Goal: Transaction & Acquisition: Purchase product/service

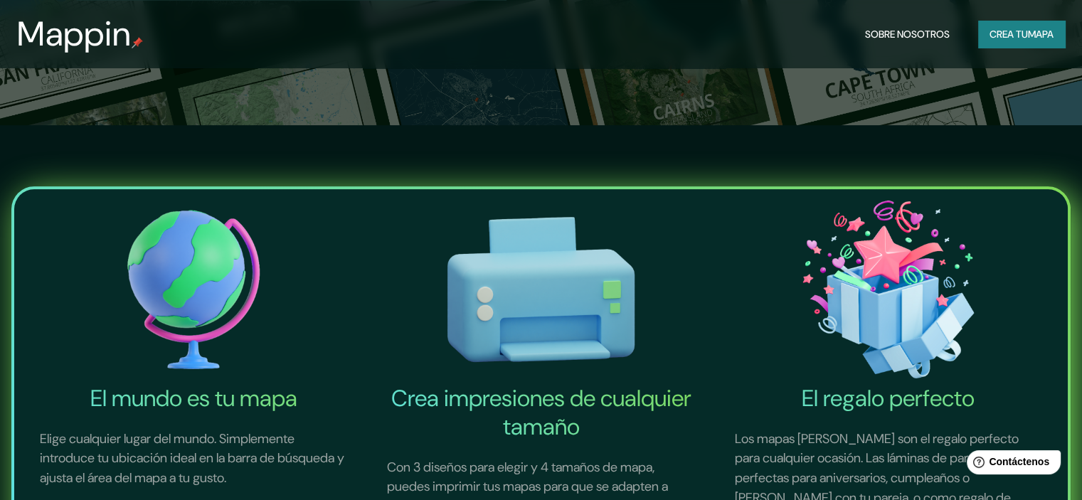
scroll to position [213, 0]
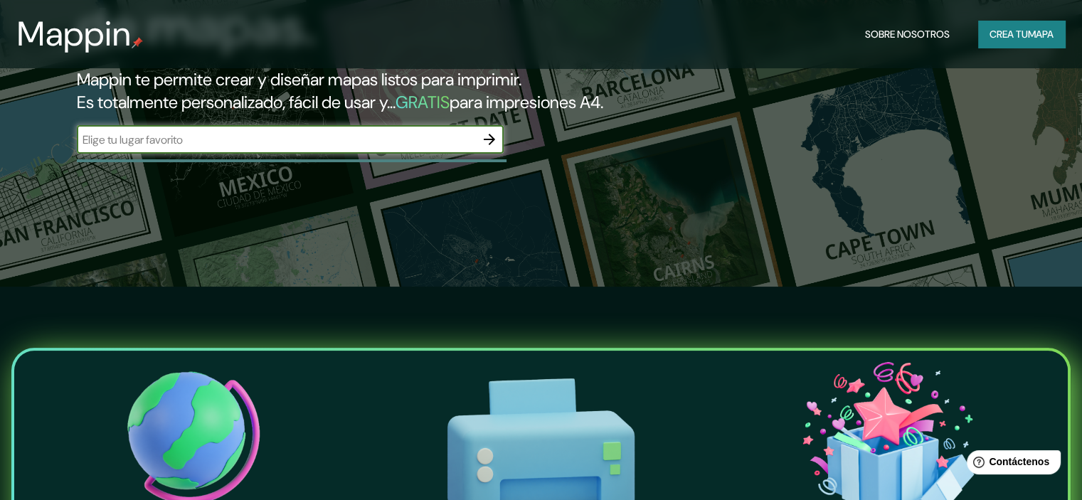
click at [991, 35] on font "Crea tu" at bounding box center [1009, 34] width 38 height 13
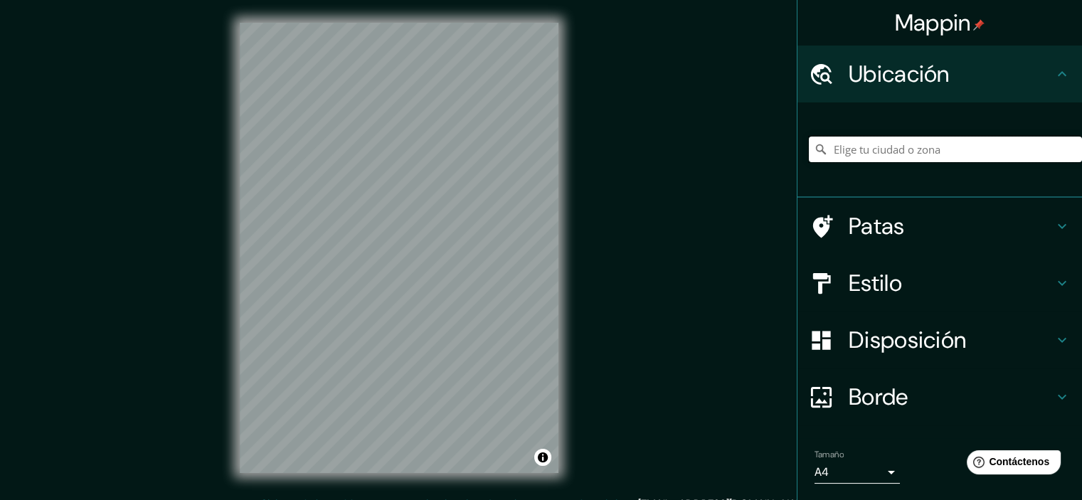
click at [882, 156] on input "Elige tu ciudad o zona" at bounding box center [945, 150] width 273 height 26
click at [564, 198] on div "© Mapbox © OpenStreetMap Improve this map" at bounding box center [399, 248] width 364 height 496
click at [882, 149] on input "Elige tu ciudad o zona" at bounding box center [945, 150] width 273 height 26
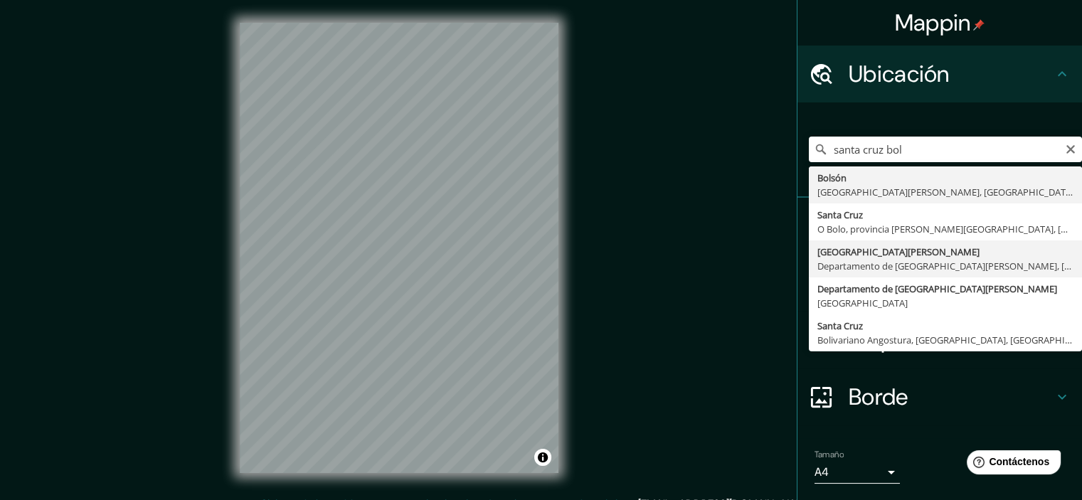
type input "[GEOGRAPHIC_DATA][PERSON_NAME], [GEOGRAPHIC_DATA][PERSON_NAME], [GEOGRAPHIC_DAT…"
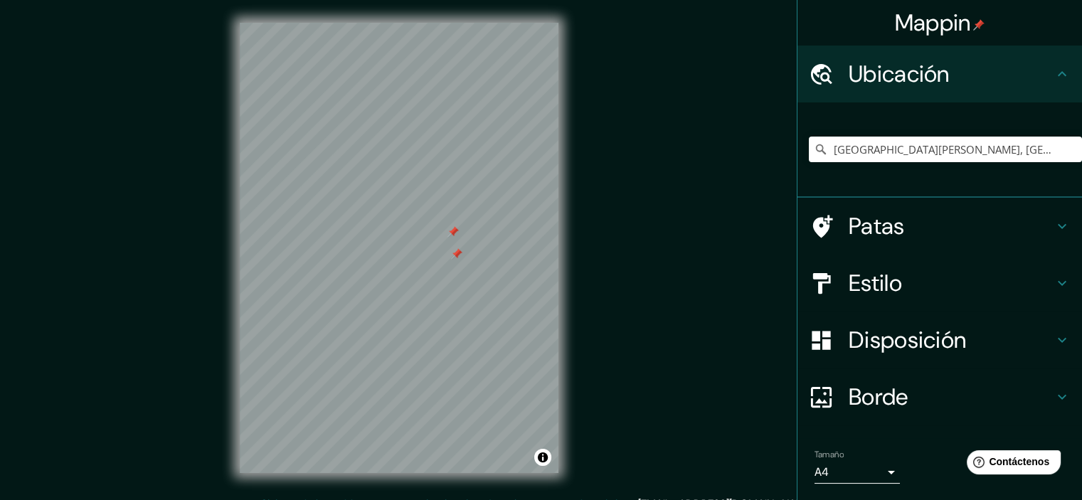
click at [449, 236] on div at bounding box center [453, 231] width 11 height 11
click at [455, 255] on div at bounding box center [456, 253] width 11 height 11
click at [459, 255] on div at bounding box center [462, 254] width 11 height 11
click at [876, 221] on font "Patas" at bounding box center [877, 226] width 56 height 30
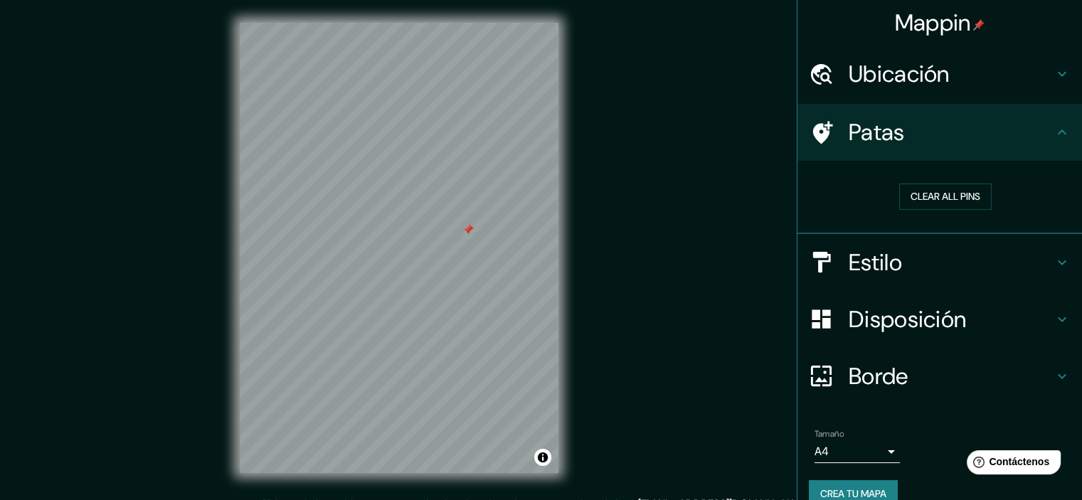
click at [909, 253] on h4 "Estilo" at bounding box center [951, 262] width 205 height 28
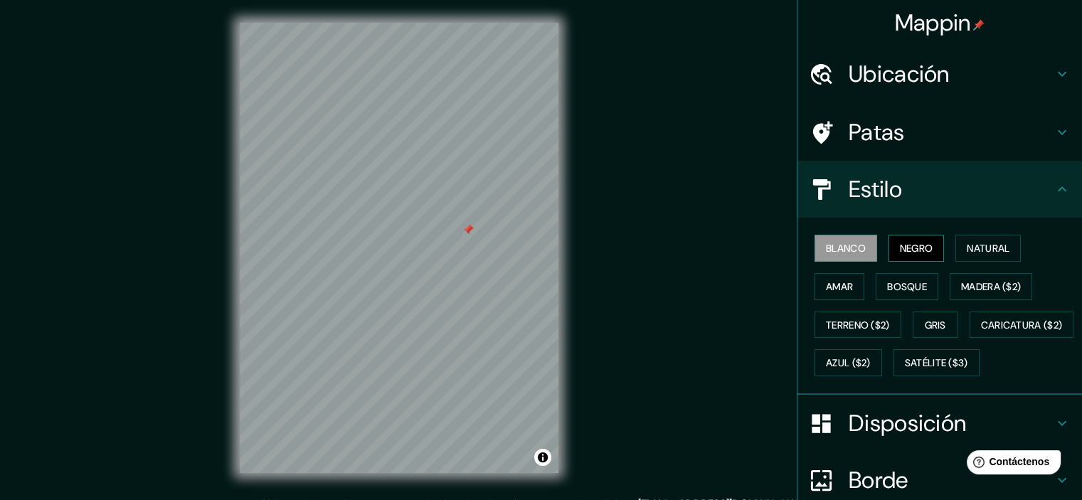
click at [923, 250] on font "Negro" at bounding box center [916, 248] width 33 height 13
click at [991, 253] on font "Natural" at bounding box center [988, 248] width 43 height 13
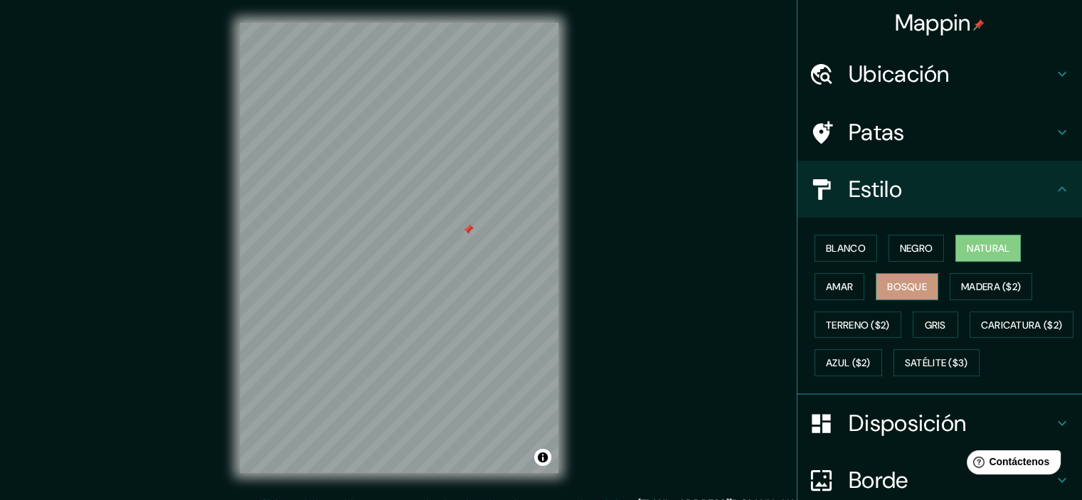
click at [922, 284] on button "Bosque" at bounding box center [907, 286] width 63 height 27
click at [900, 247] on font "Negro" at bounding box center [916, 248] width 33 height 13
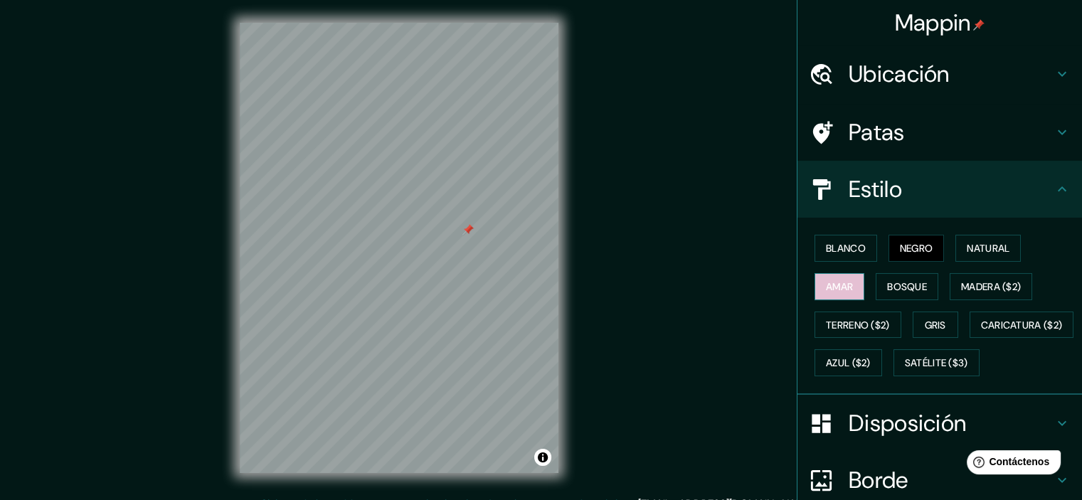
click at [826, 283] on font "Amar" at bounding box center [839, 286] width 27 height 13
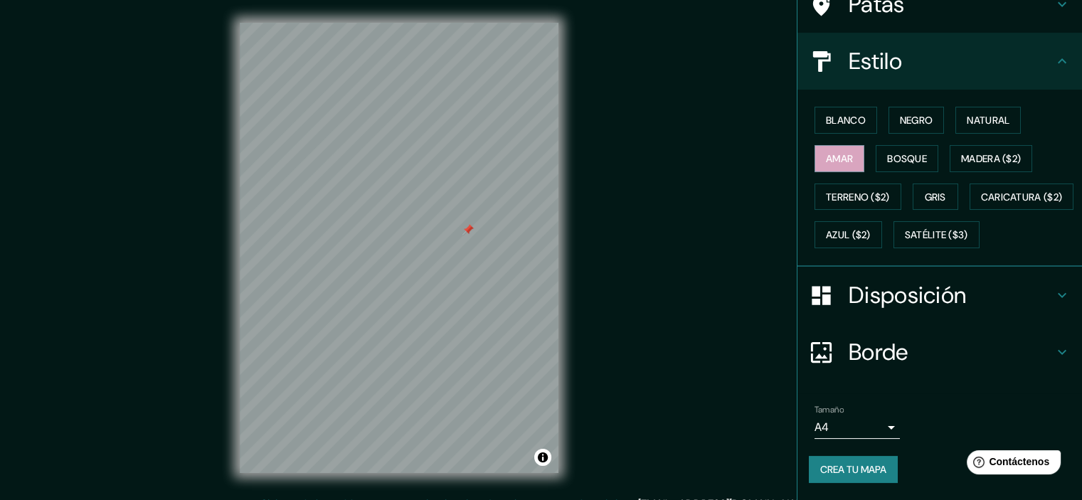
click at [954, 301] on font "Disposición" at bounding box center [907, 295] width 117 height 30
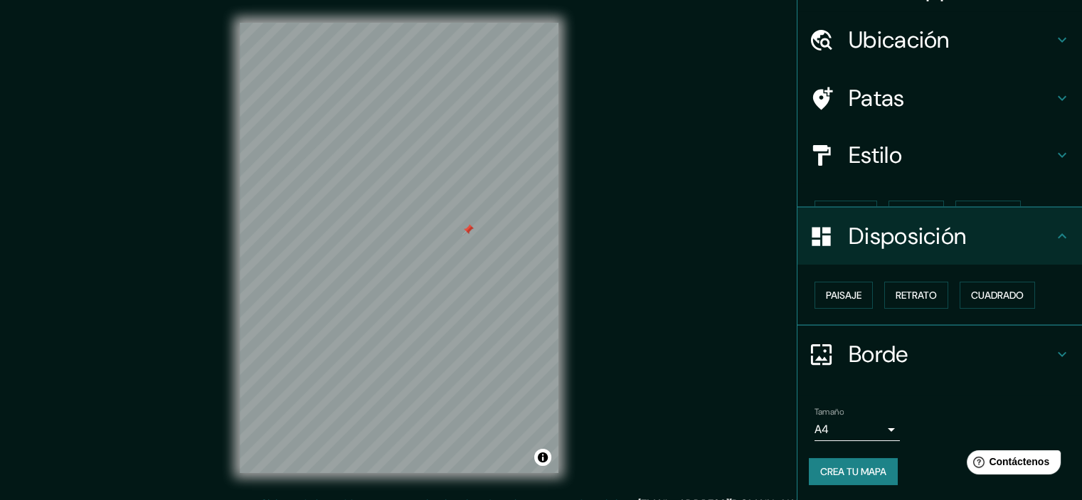
scroll to position [11, 0]
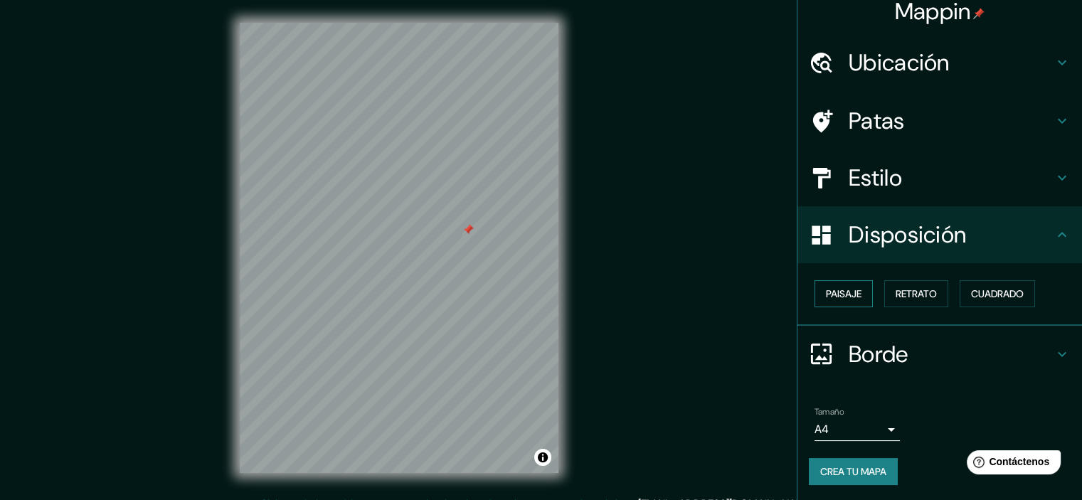
click at [857, 296] on button "Paisaje" at bounding box center [844, 293] width 58 height 27
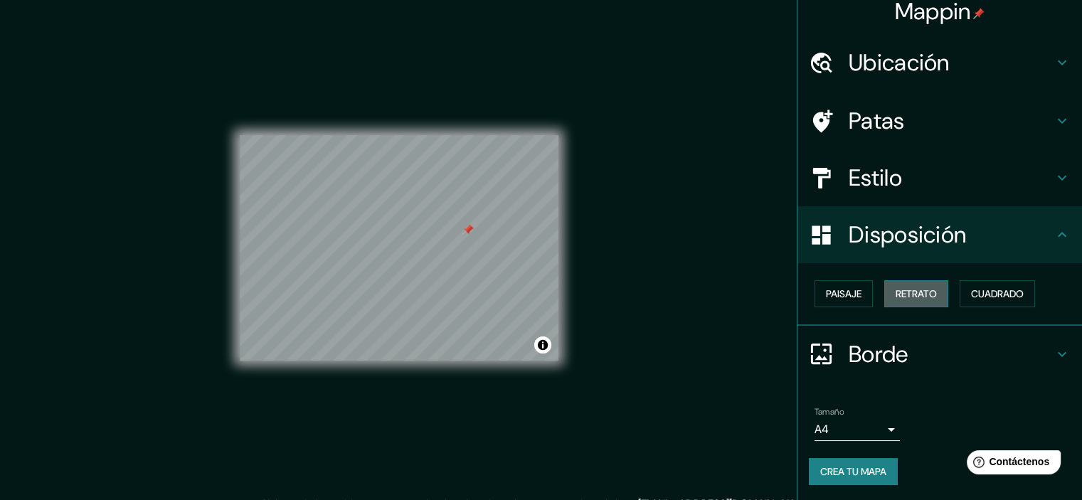
click at [902, 290] on font "Retrato" at bounding box center [916, 294] width 41 height 13
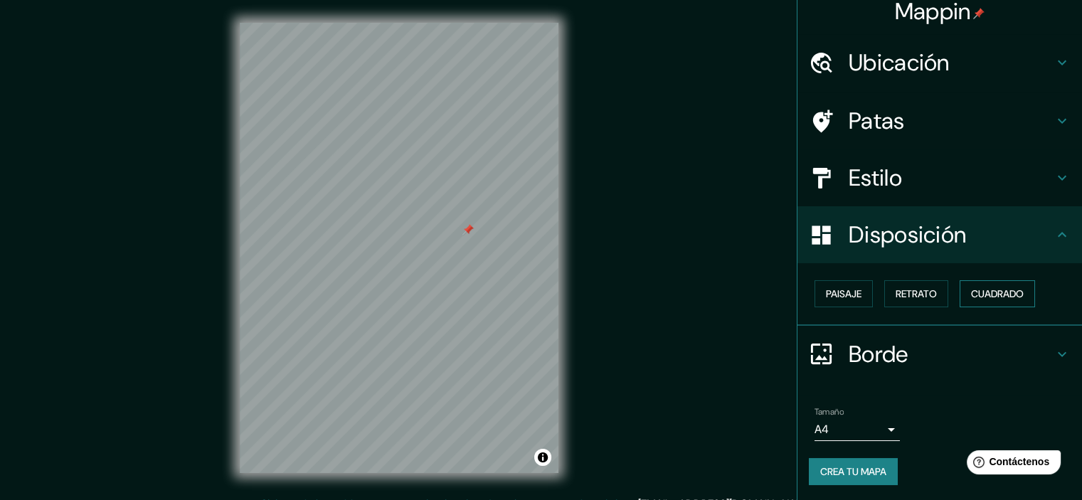
click at [996, 298] on font "Cuadrado" at bounding box center [997, 294] width 53 height 13
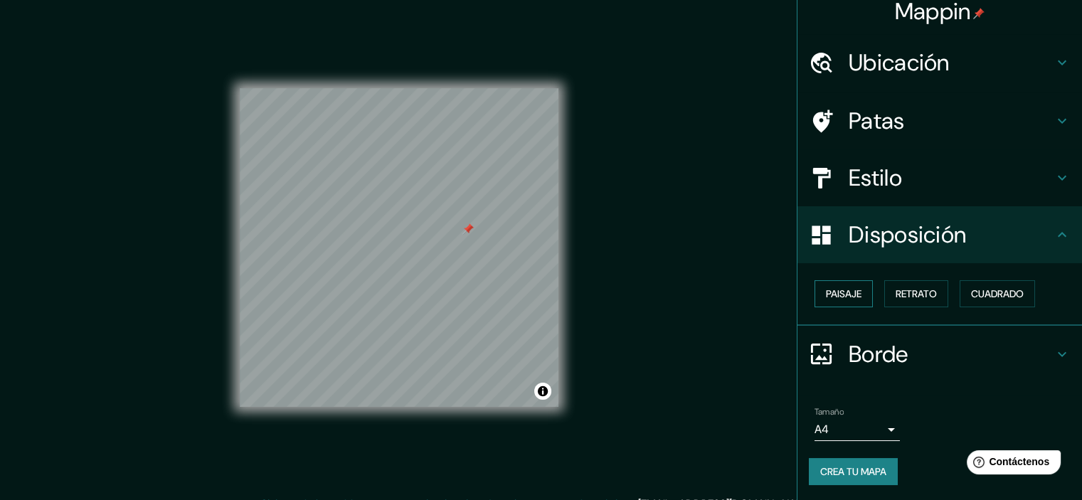
click at [851, 295] on font "Paisaje" at bounding box center [844, 294] width 36 height 13
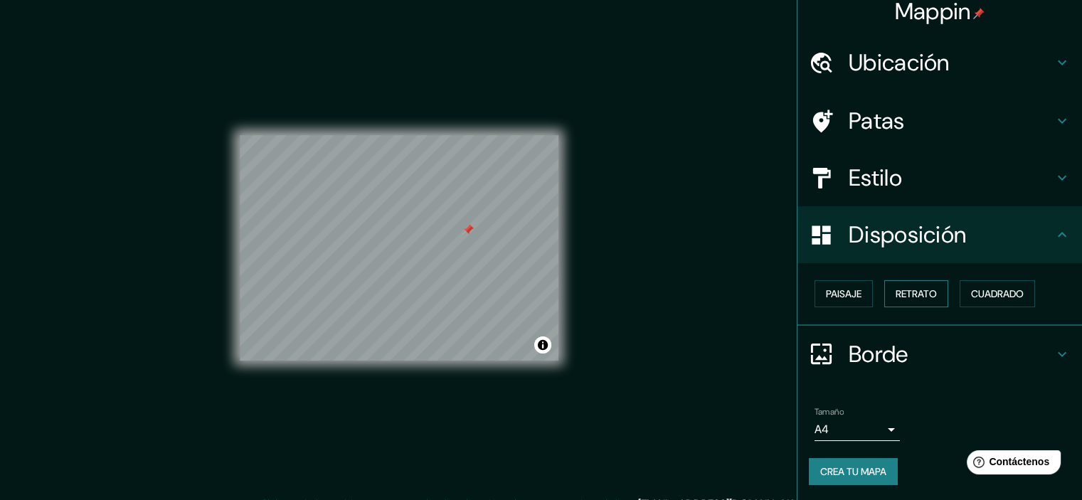
click at [896, 298] on font "Retrato" at bounding box center [916, 294] width 41 height 13
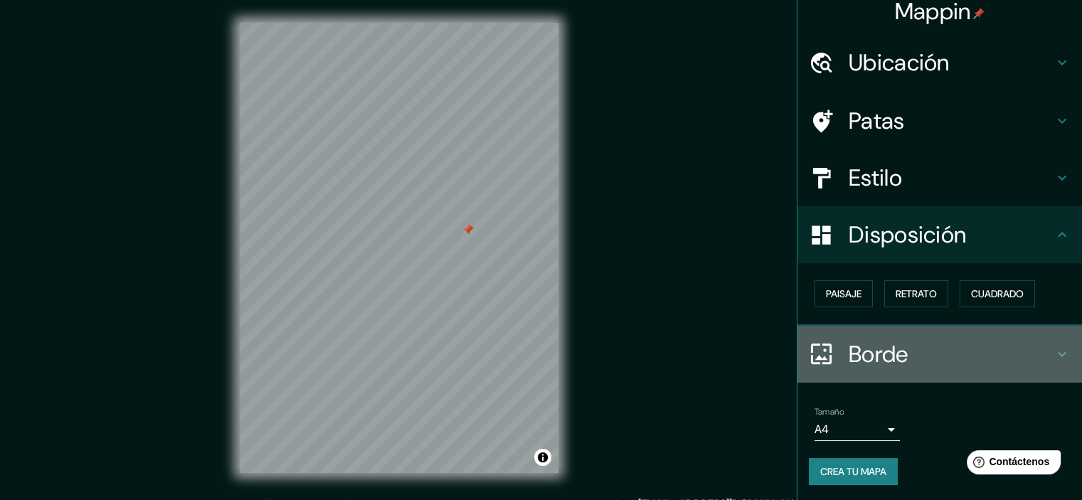
click at [954, 358] on h4 "Borde" at bounding box center [951, 354] width 205 height 28
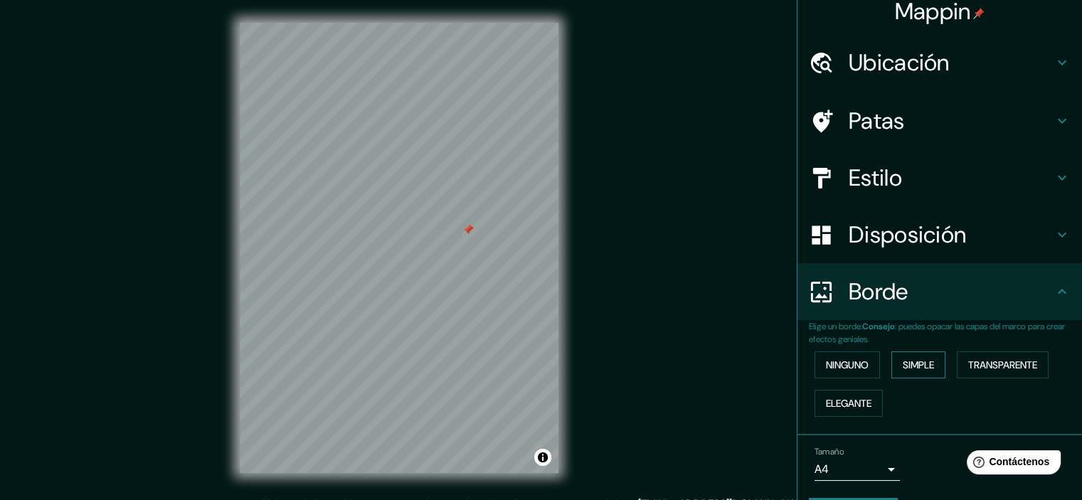
scroll to position [51, 0]
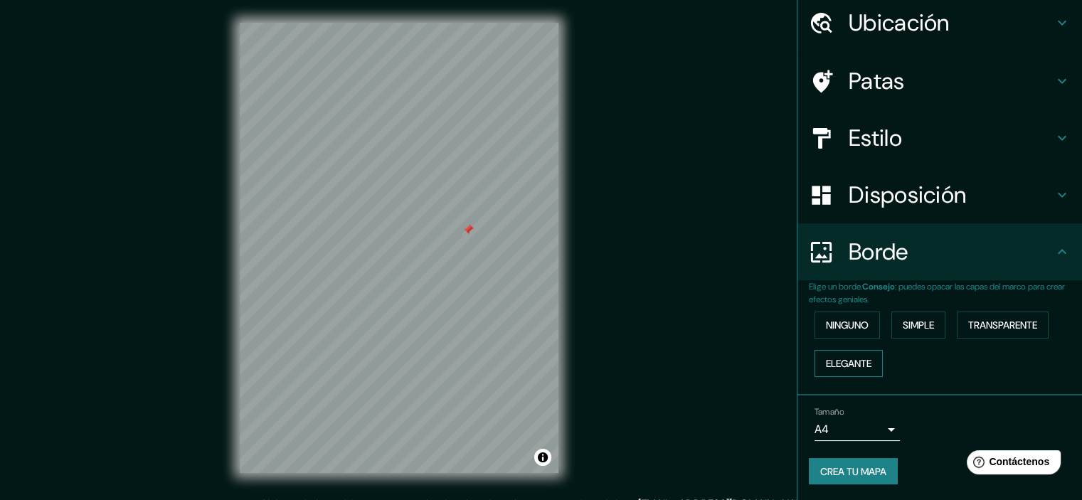
click at [849, 364] on font "Elegante" at bounding box center [849, 363] width 46 height 13
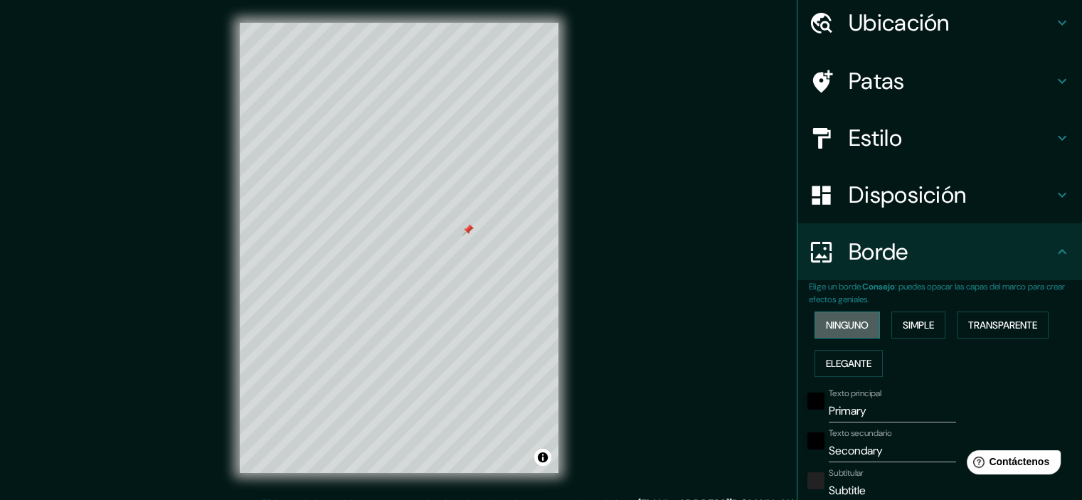
click at [846, 337] on button "Ninguno" at bounding box center [847, 325] width 65 height 27
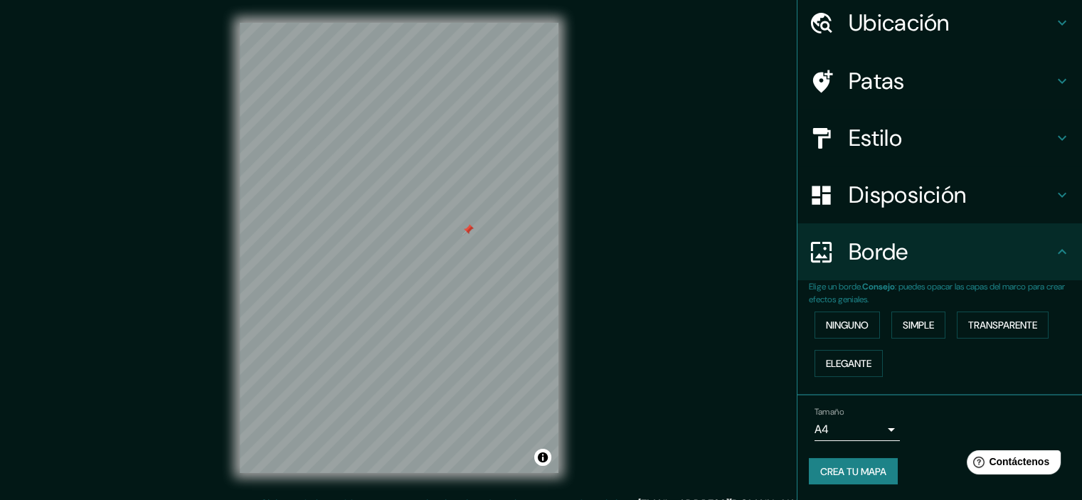
click at [914, 340] on div "Ninguno Simple Transparente Elegante" at bounding box center [945, 344] width 273 height 77
click at [911, 331] on font "Simple" at bounding box center [918, 325] width 31 height 19
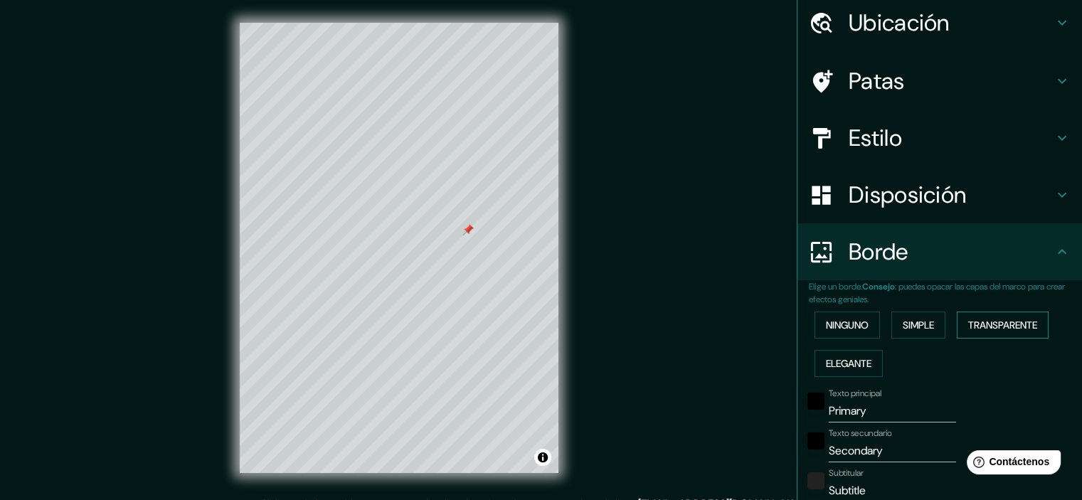
click at [976, 328] on font "Transparente" at bounding box center [1003, 325] width 69 height 13
click at [538, 455] on button "Activar o desactivar atribución" at bounding box center [542, 457] width 17 height 17
click at [431, 418] on div at bounding box center [430, 417] width 11 height 11
click at [863, 322] on button "Ninguno" at bounding box center [847, 325] width 65 height 27
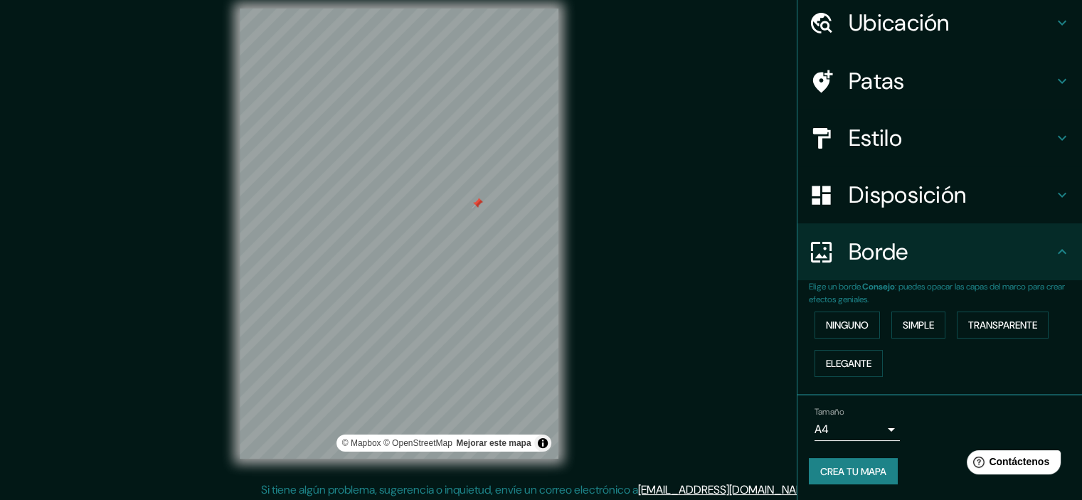
scroll to position [18, 0]
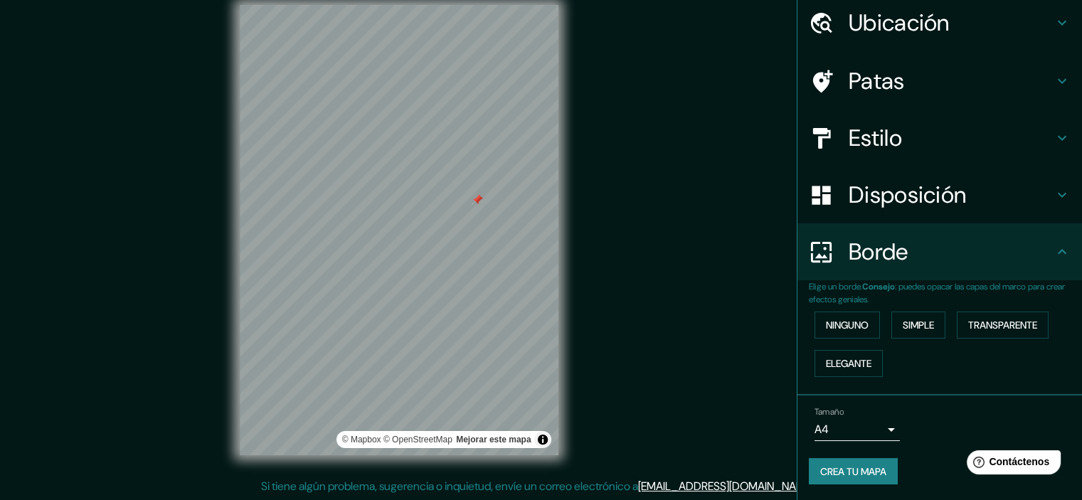
click at [878, 429] on body "Mappin Ubicación [GEOGRAPHIC_DATA][PERSON_NAME], [GEOGRAPHIC_DATA][PERSON_NAME]…" at bounding box center [541, 232] width 1082 height 500
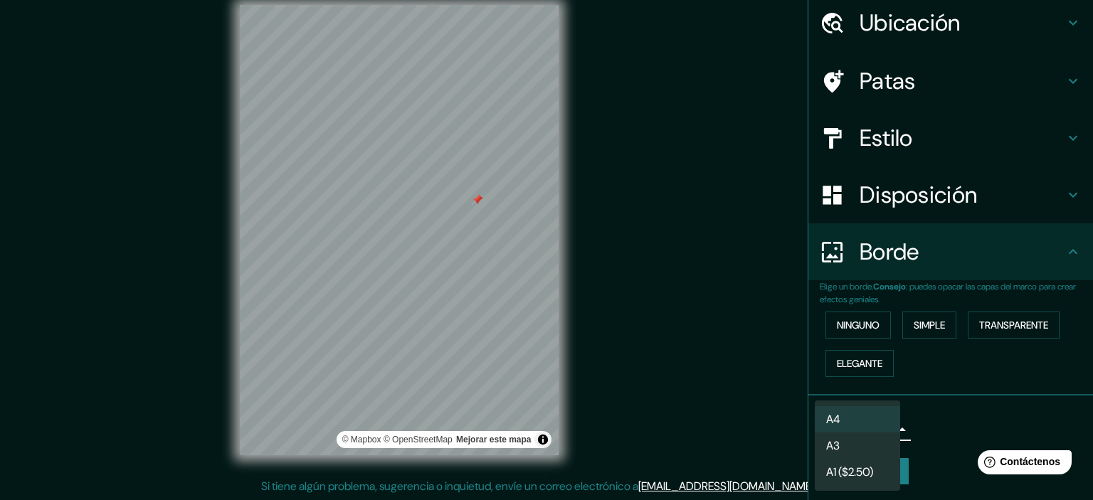
click at [945, 423] on div at bounding box center [546, 250] width 1093 height 500
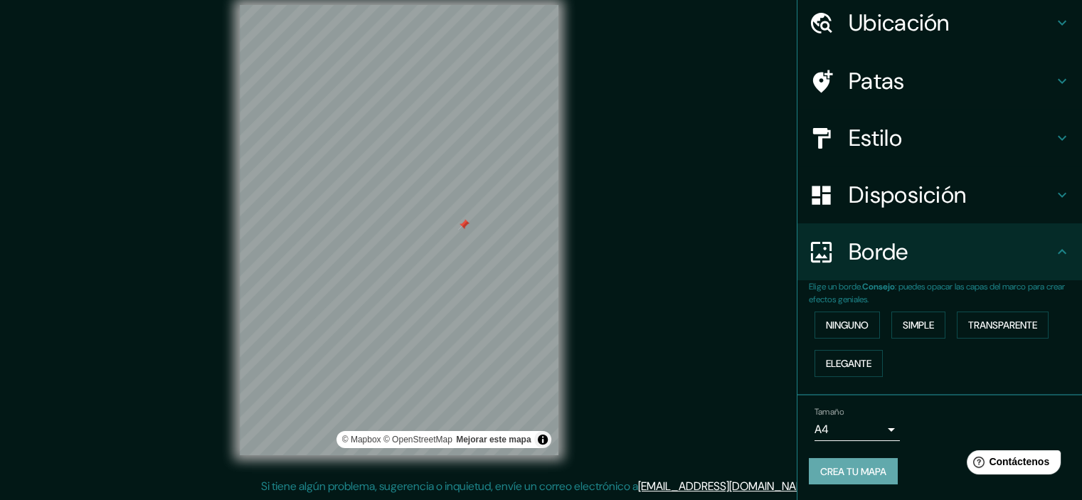
click at [835, 468] on font "Crea tu mapa" at bounding box center [854, 471] width 66 height 13
click at [504, 255] on div at bounding box center [502, 257] width 11 height 11
click at [823, 465] on font "Crea tu mapa" at bounding box center [854, 471] width 66 height 13
click at [937, 198] on font "Disposición" at bounding box center [907, 195] width 117 height 30
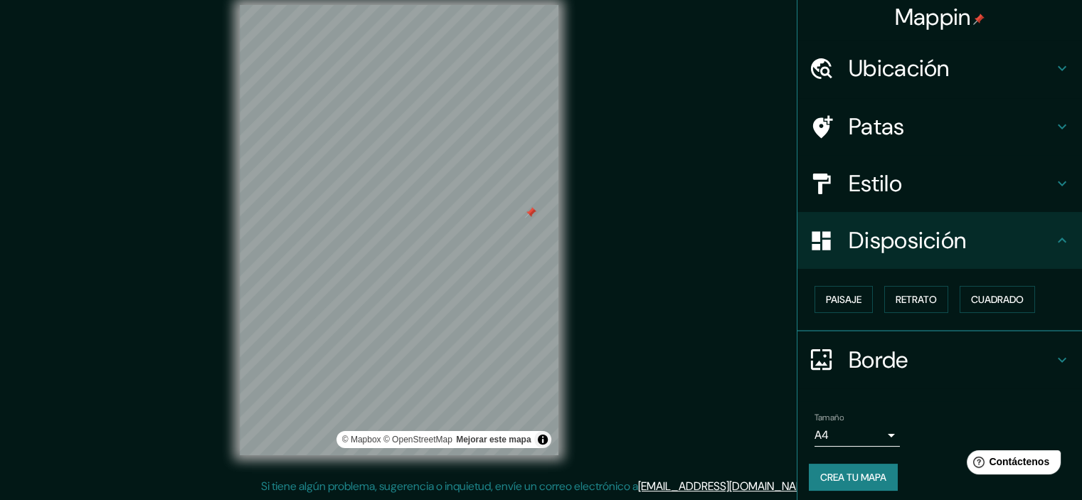
scroll to position [0, 0]
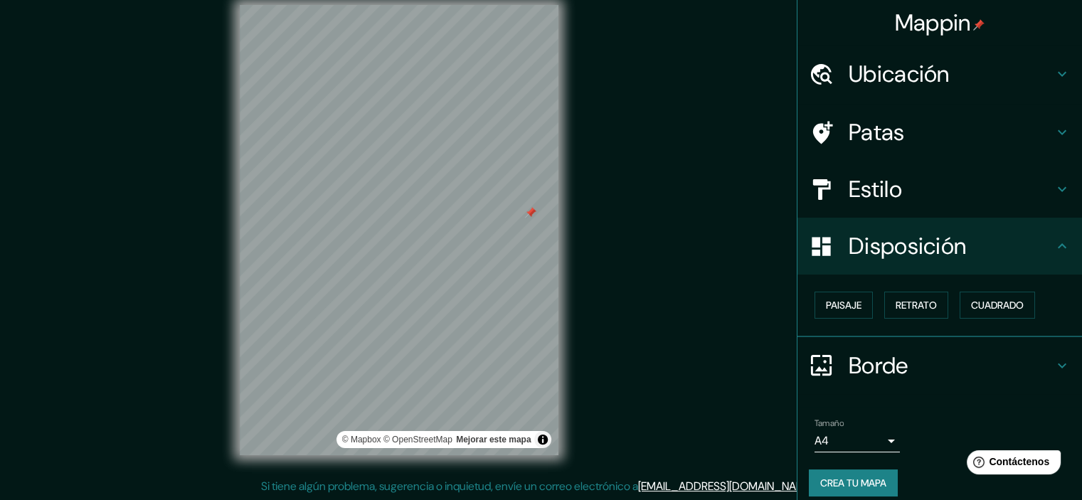
click at [964, 75] on h4 "Ubicación" at bounding box center [951, 74] width 205 height 28
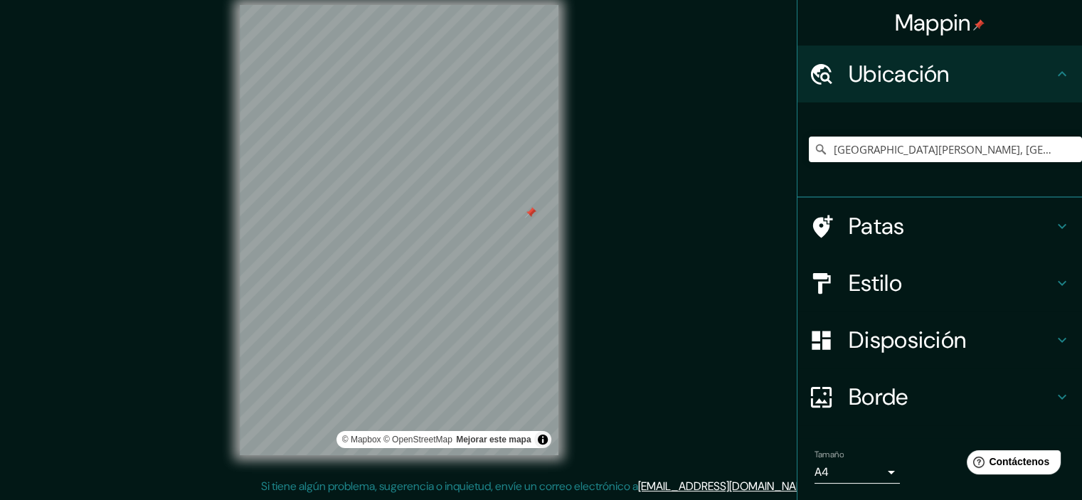
click at [917, 221] on h4 "Patas" at bounding box center [951, 226] width 205 height 28
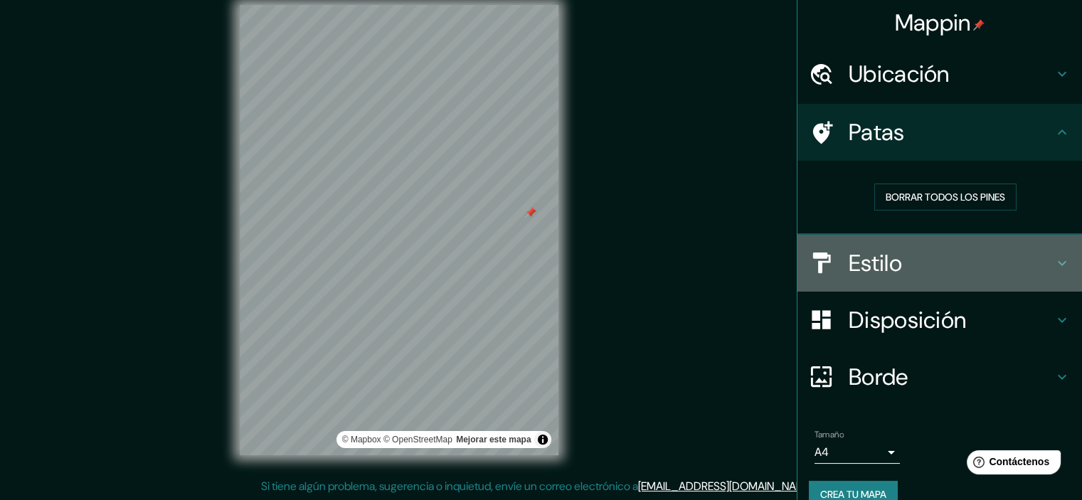
click at [906, 267] on h4 "Estilo" at bounding box center [951, 263] width 205 height 28
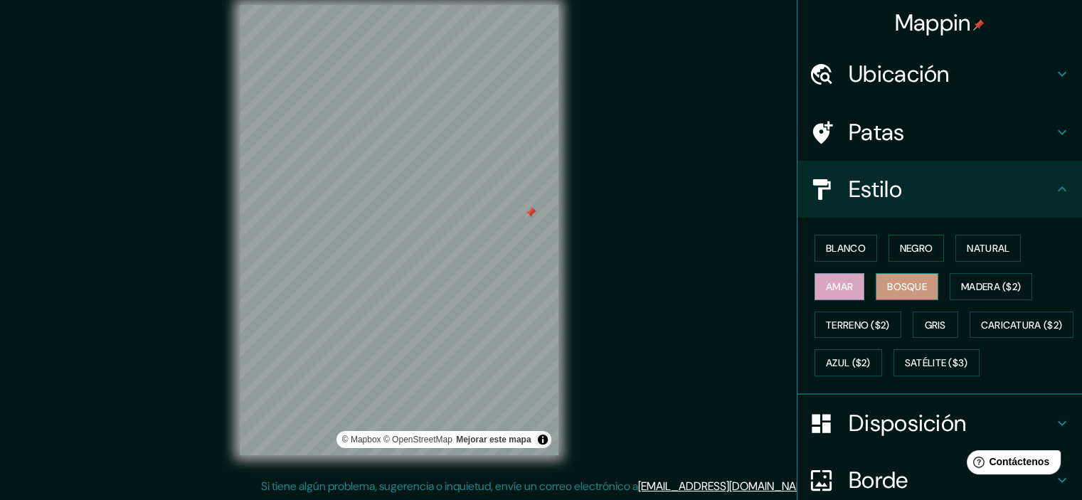
click at [906, 278] on font "Bosque" at bounding box center [907, 287] width 40 height 19
click at [843, 285] on font "Amar" at bounding box center [839, 286] width 27 height 13
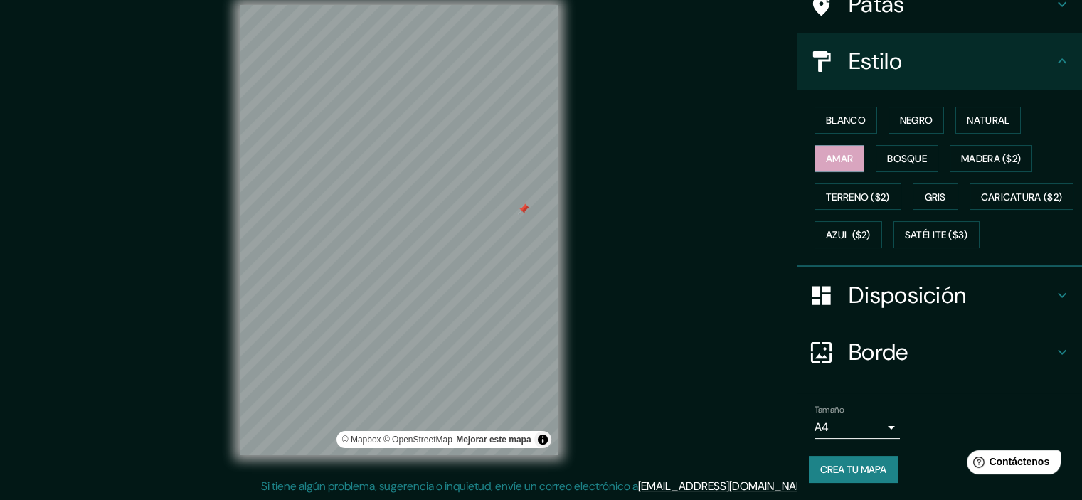
scroll to position [162, 0]
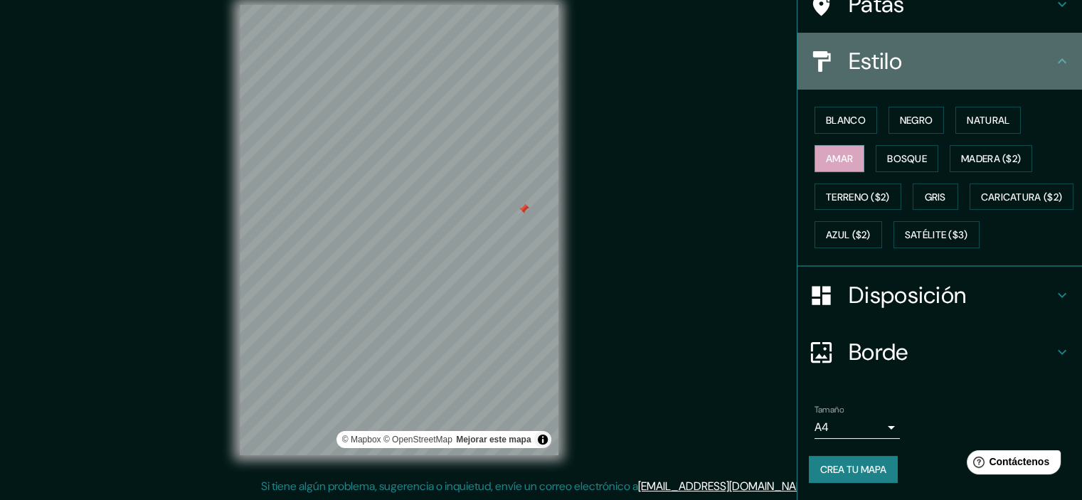
click at [1054, 53] on icon at bounding box center [1062, 61] width 17 height 17
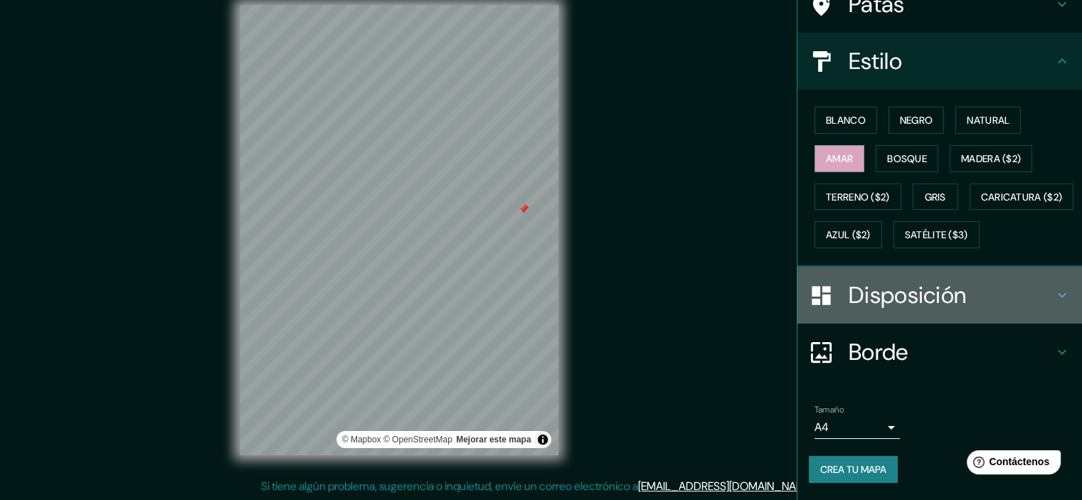
click at [1054, 301] on icon at bounding box center [1062, 295] width 17 height 17
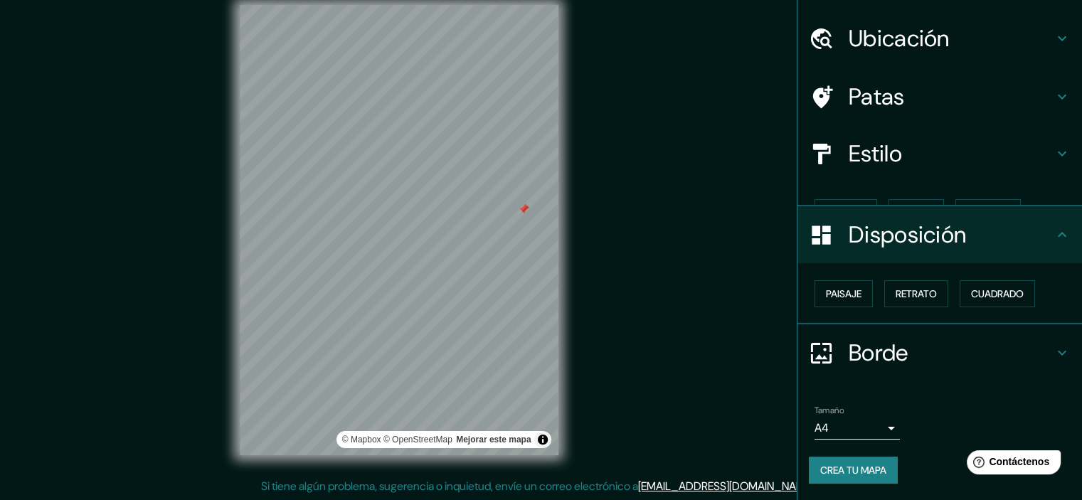
scroll to position [11, 0]
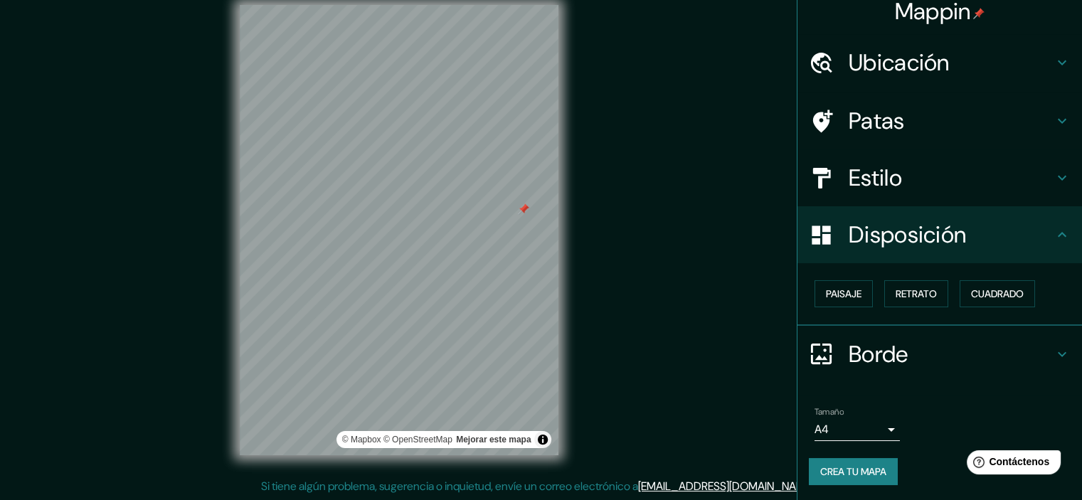
click at [1055, 238] on icon at bounding box center [1062, 234] width 17 height 17
click at [840, 418] on body "Mappin Ubicación [GEOGRAPHIC_DATA][PERSON_NAME], [GEOGRAPHIC_DATA][PERSON_NAME]…" at bounding box center [541, 232] width 1082 height 500
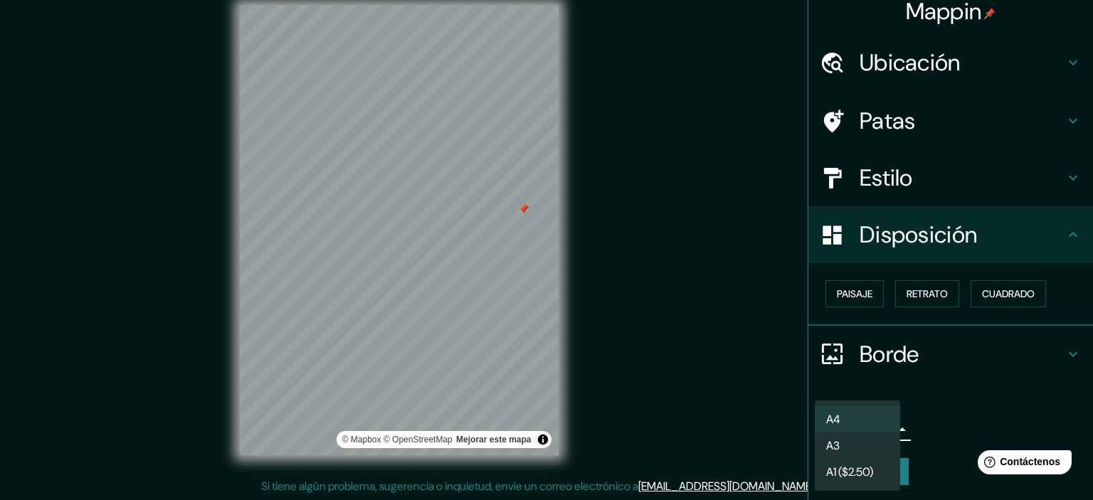
click at [840, 418] on font "A4" at bounding box center [833, 419] width 14 height 15
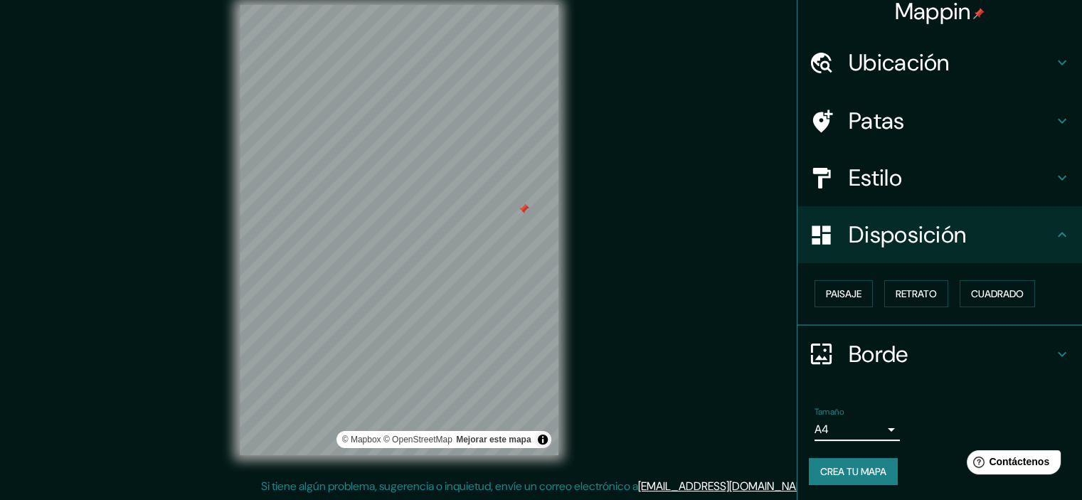
click at [845, 478] on font "Crea tu mapa" at bounding box center [854, 472] width 66 height 19
click at [564, 224] on div "© Mapbox © OpenStreetMap Mejorar este mapa" at bounding box center [399, 230] width 364 height 496
click at [815, 284] on button "Paisaje" at bounding box center [844, 293] width 58 height 27
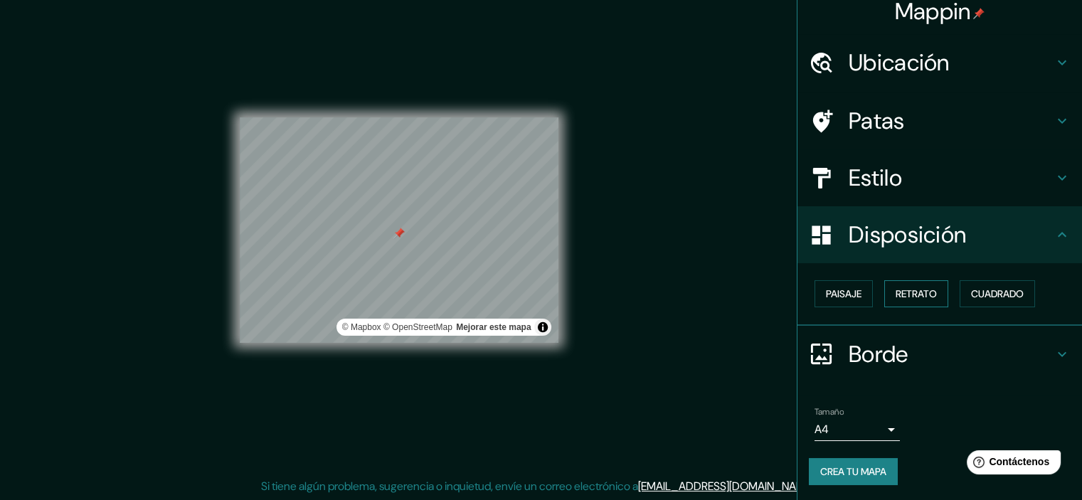
click at [922, 292] on font "Retrato" at bounding box center [916, 294] width 41 height 13
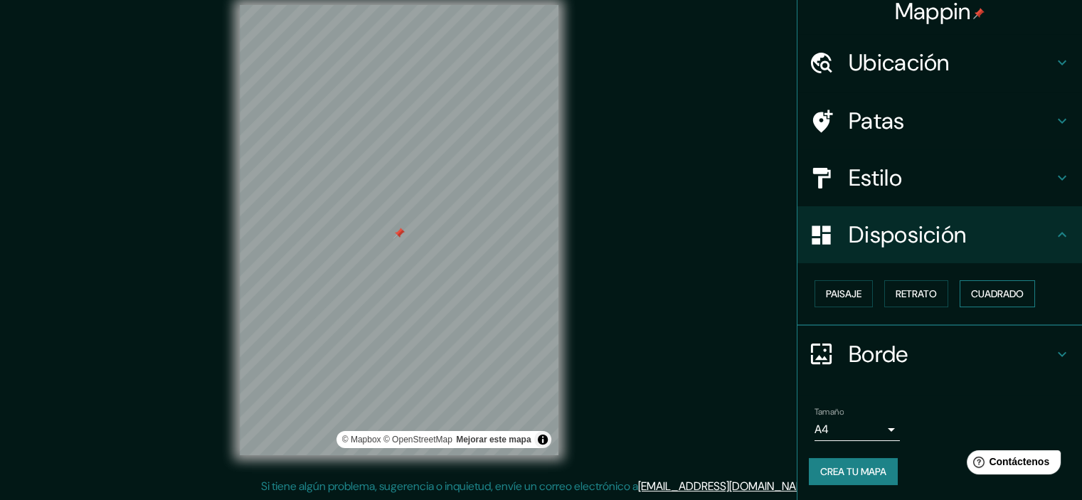
click at [960, 292] on button "Cuadrado" at bounding box center [997, 293] width 75 height 27
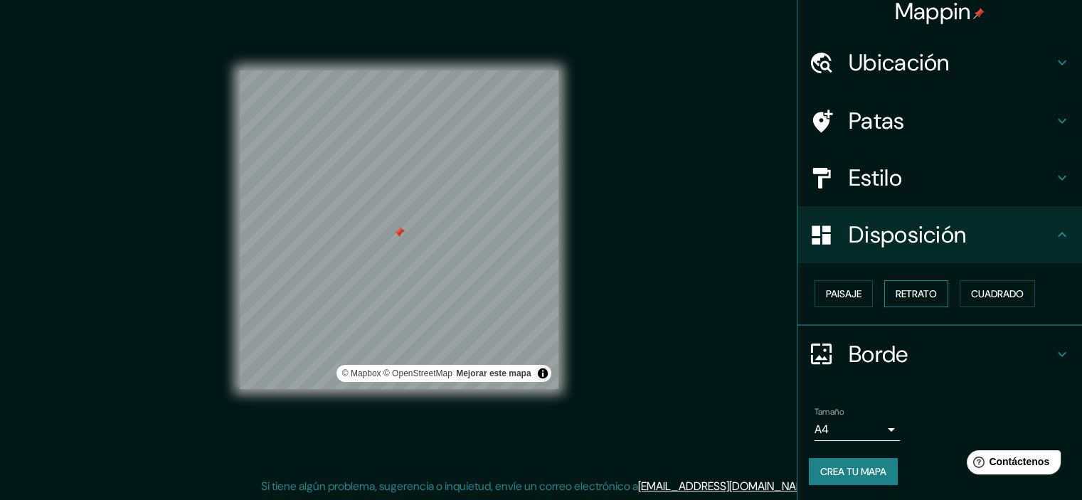
click at [938, 290] on button "Retrato" at bounding box center [917, 293] width 64 height 27
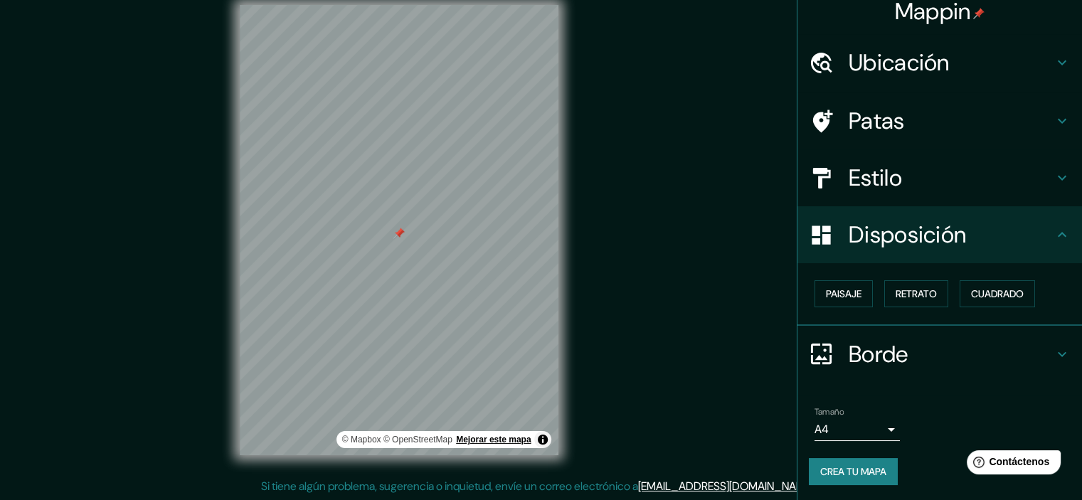
click at [498, 441] on font "Mejorar este mapa" at bounding box center [493, 440] width 75 height 10
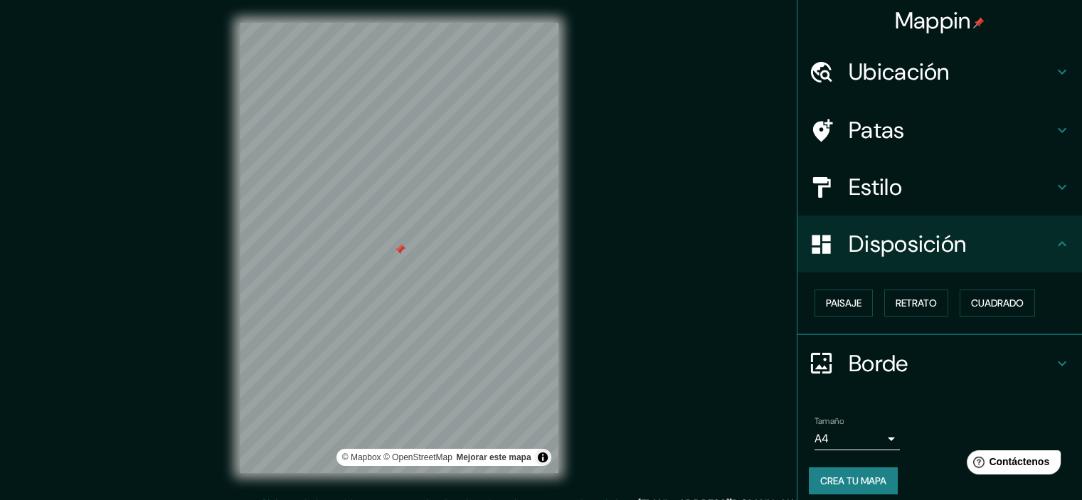
scroll to position [0, 0]
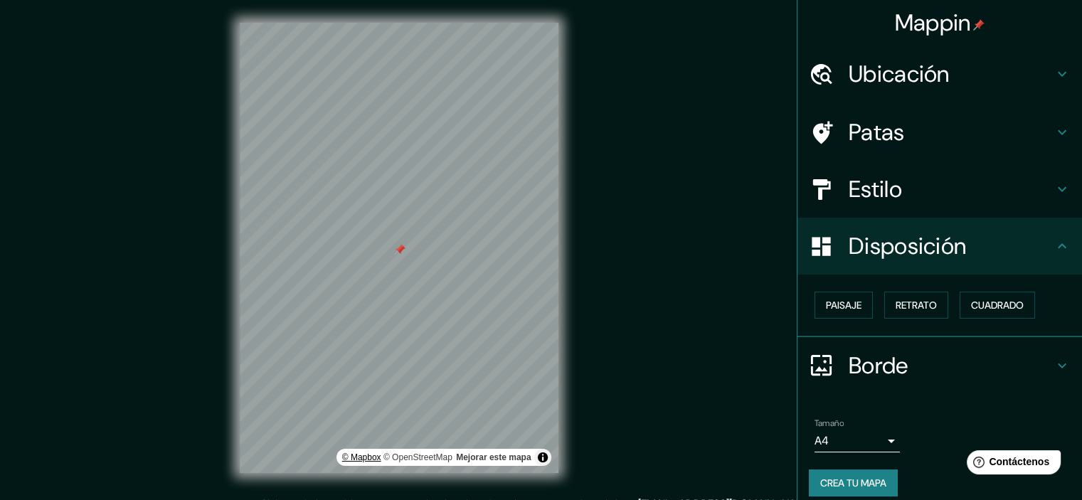
click at [361, 456] on font "© Mapbox" at bounding box center [361, 458] width 39 height 10
